Goal: Transaction & Acquisition: Purchase product/service

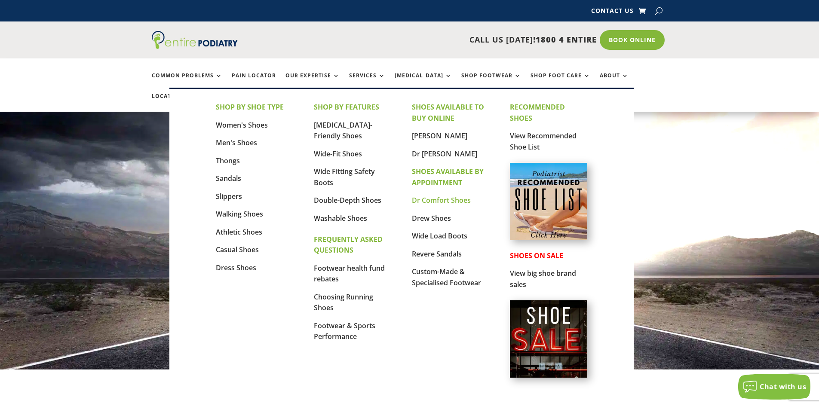
click at [446, 200] on link "Dr Comfort Shoes" at bounding box center [441, 200] width 59 height 9
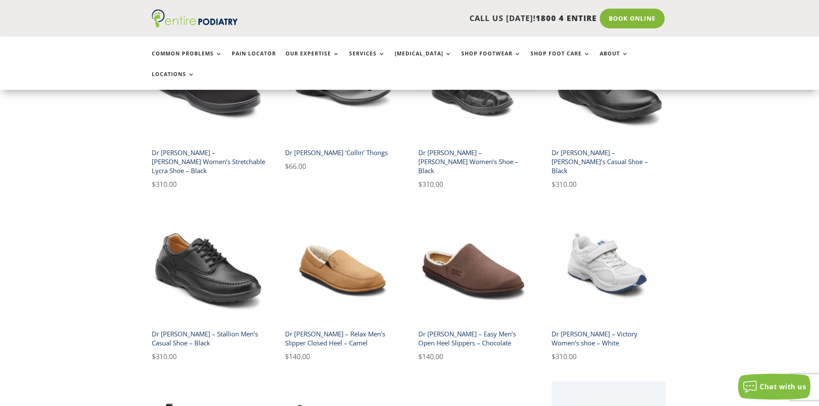
scroll to position [1341, 0]
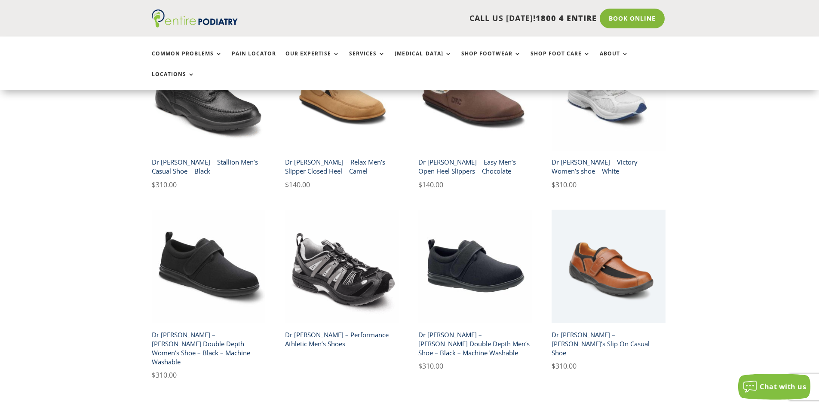
click at [408, 406] on link "2" at bounding box center [408, 414] width 10 height 13
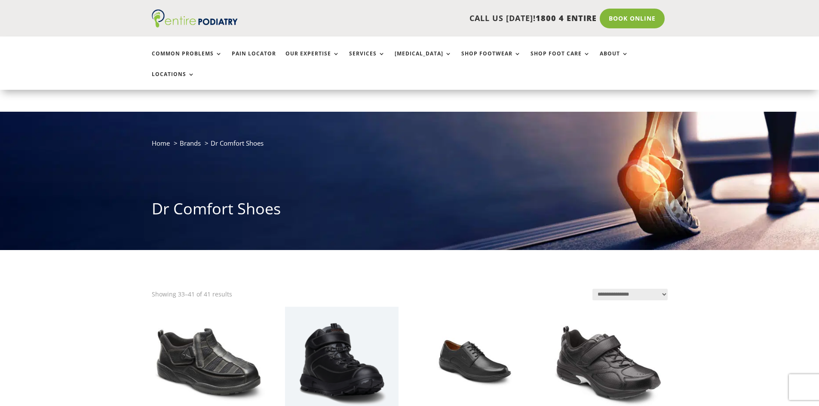
scroll to position [206, 0]
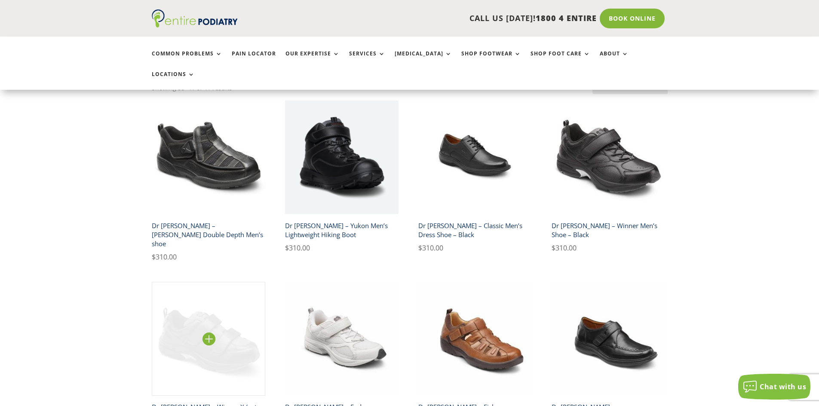
click at [232, 282] on img at bounding box center [209, 339] width 114 height 114
